Goal: Use online tool/utility

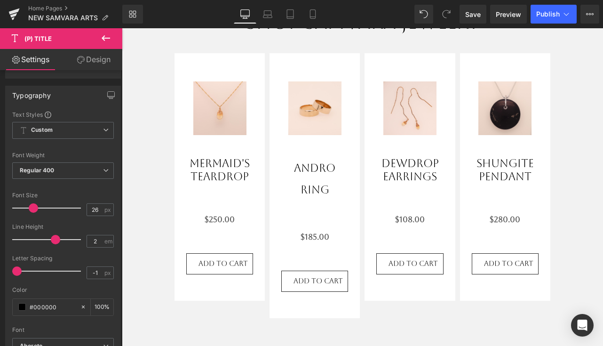
type input "1.9"
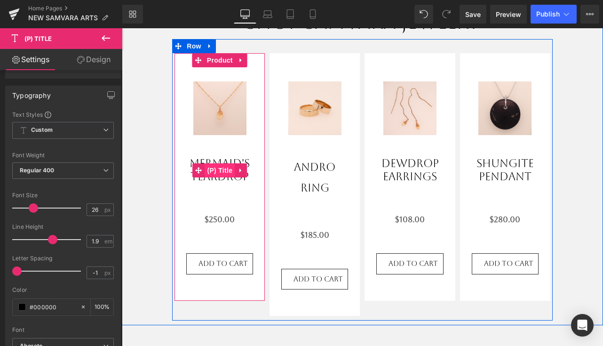
click at [225, 175] on span "(P) Title" at bounding box center [220, 170] width 30 height 14
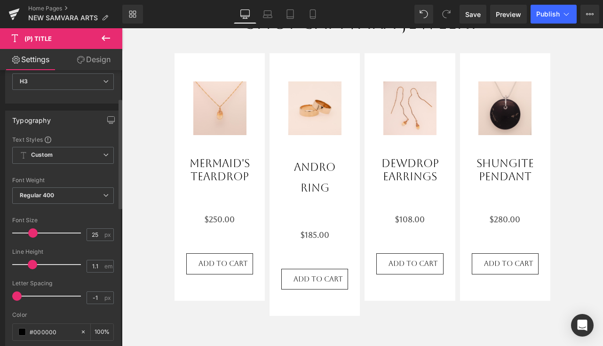
scroll to position [69, 0]
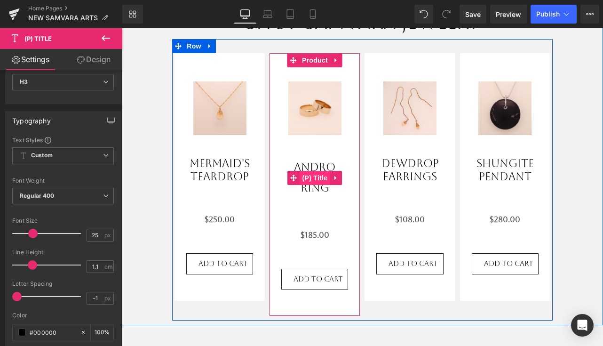
click at [318, 177] on span "(P) Title" at bounding box center [315, 178] width 30 height 14
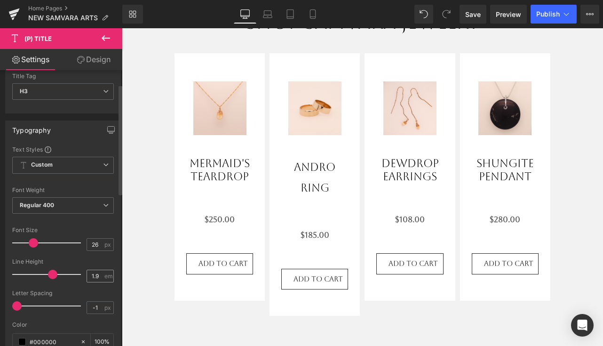
scroll to position [61, 0]
click at [97, 274] on input "1.9" at bounding box center [95, 275] width 16 height 12
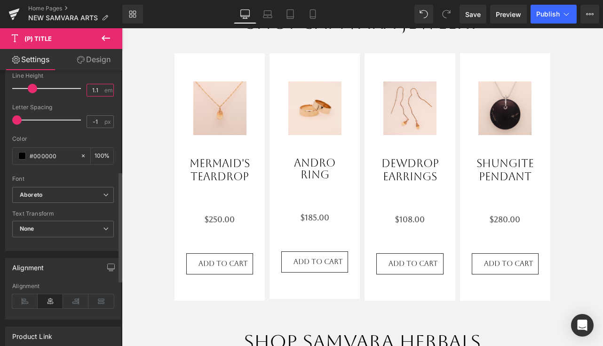
scroll to position [236, 0]
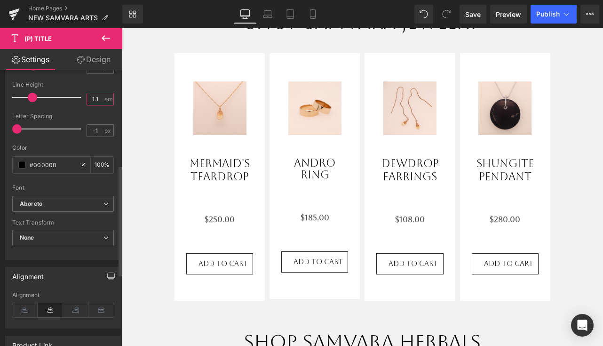
type input "1.2"
click at [473, 19] on link "Save" at bounding box center [472, 14] width 27 height 19
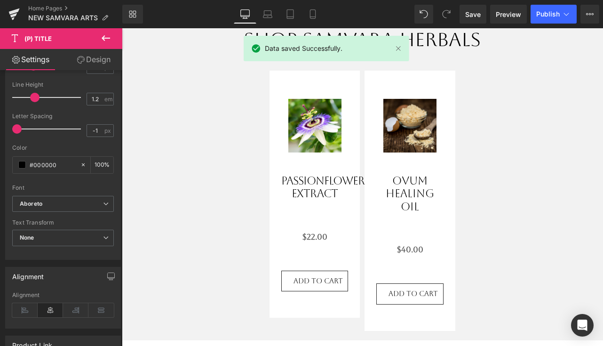
scroll to position [868, 0]
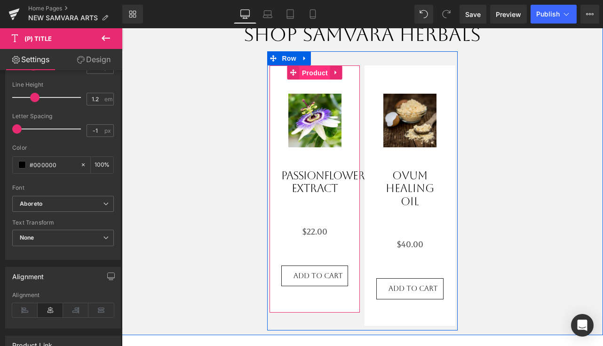
click at [317, 69] on span "Product" at bounding box center [314, 73] width 31 height 14
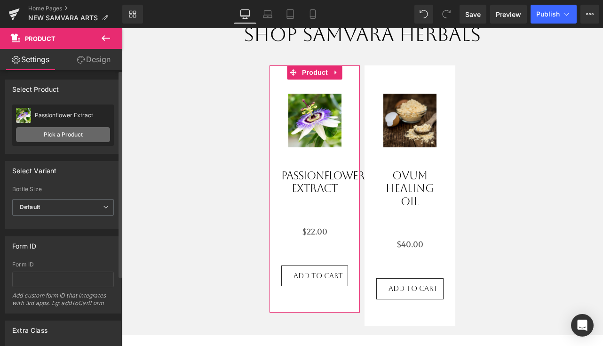
click at [93, 127] on link "Pick a Product" at bounding box center [63, 134] width 94 height 15
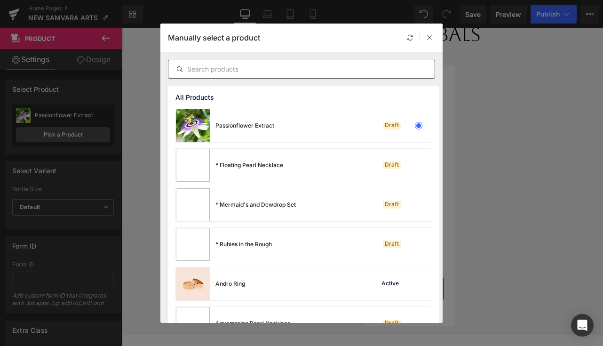
click at [223, 75] on div at bounding box center [301, 69] width 267 height 19
click at [228, 70] on input "text" at bounding box center [301, 68] width 266 height 11
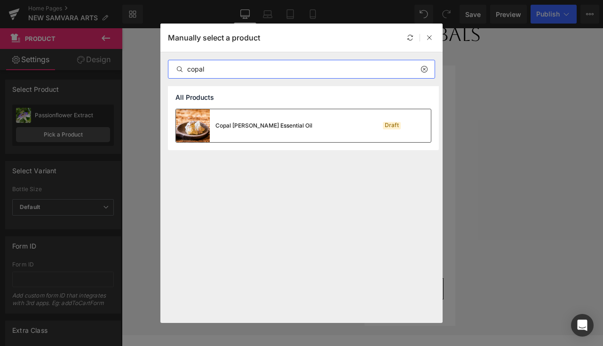
type input "copal"
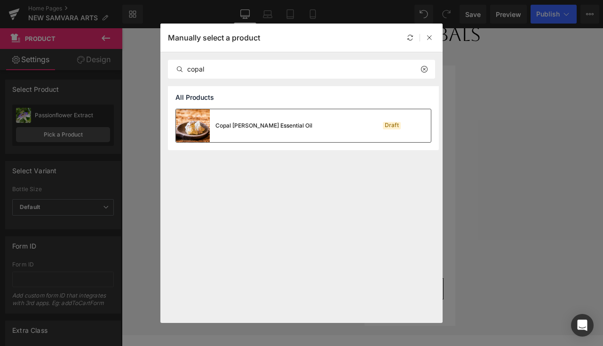
drag, startPoint x: 216, startPoint y: 128, endPoint x: 94, endPoint y: 100, distance: 124.4
click at [216, 128] on div "Copal [PERSON_NAME] Essential Oil" at bounding box center [263, 125] width 97 height 8
